Goal: Find specific page/section: Find specific page/section

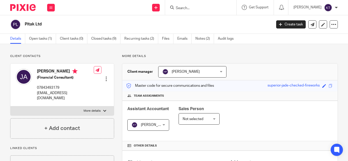
click at [193, 8] on input "Search" at bounding box center [198, 8] width 46 height 5
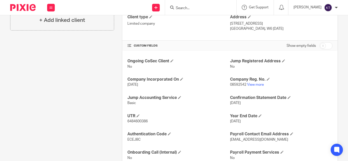
type input "o"
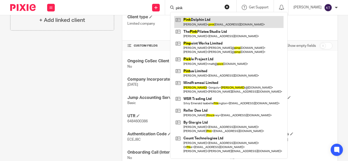
type input "pink"
click at [207, 22] on link at bounding box center [228, 22] width 109 height 12
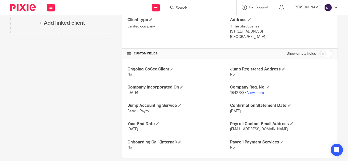
scroll to position [150, 0]
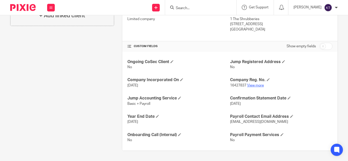
click at [251, 86] on link "View more" at bounding box center [255, 86] width 17 height 4
